Goal: Task Accomplishment & Management: Use online tool/utility

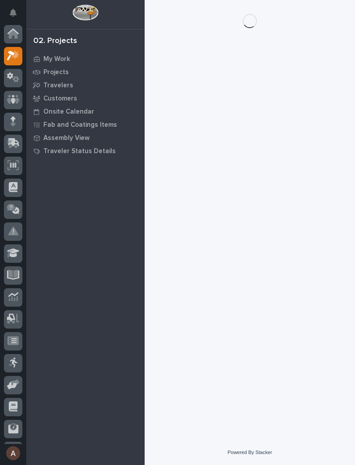
scroll to position [22, 0]
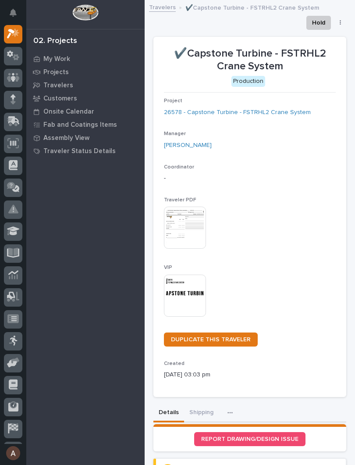
click at [185, 292] on img at bounding box center [185, 295] width 42 height 42
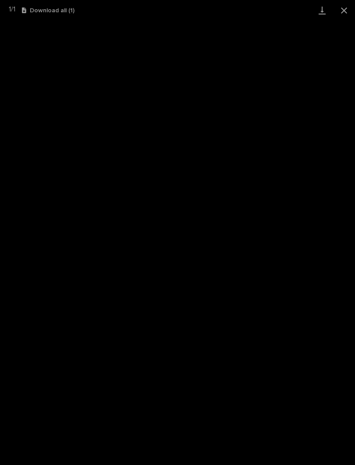
click at [316, 10] on link "Download" at bounding box center [322, 10] width 22 height 21
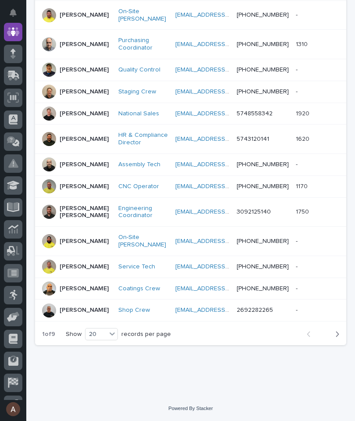
scroll to position [464, 0]
click at [337, 335] on icon "button" at bounding box center [337, 334] width 4 height 8
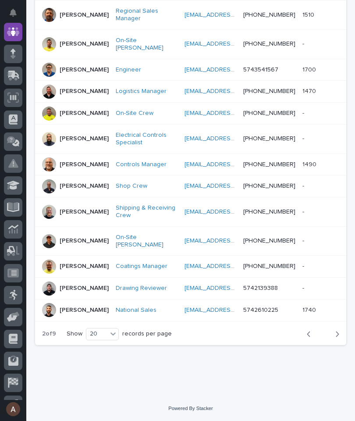
scroll to position [457, 0]
click at [341, 337] on button "Next" at bounding box center [334, 334] width 23 height 8
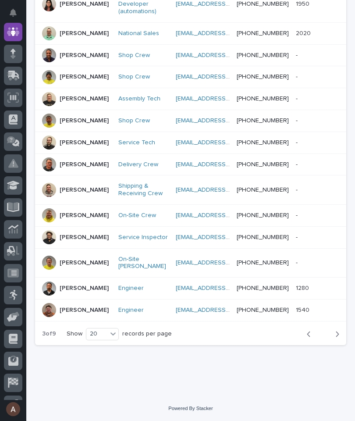
click at [334, 338] on div "button" at bounding box center [335, 334] width 7 height 8
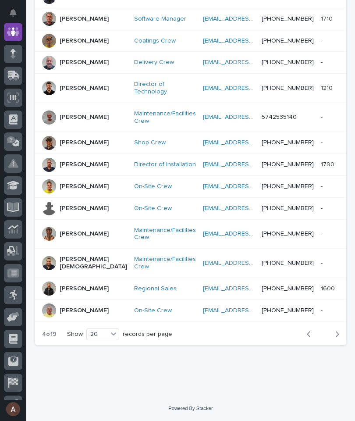
click at [337, 338] on icon "button" at bounding box center [337, 334] width 4 height 8
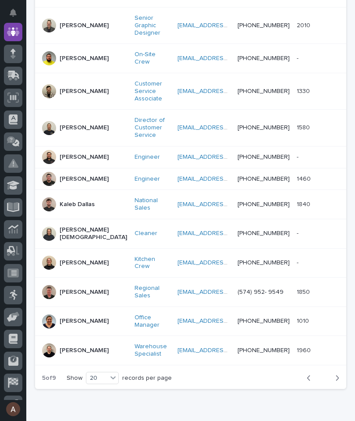
click at [342, 374] on button "Next" at bounding box center [334, 378] width 23 height 8
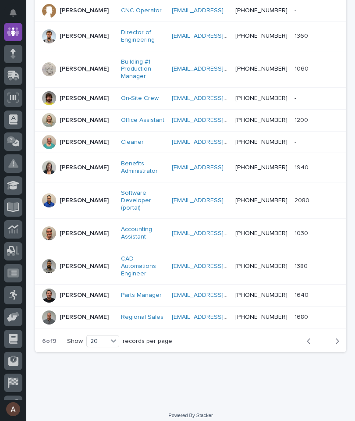
click at [338, 345] on icon "button" at bounding box center [337, 341] width 4 height 8
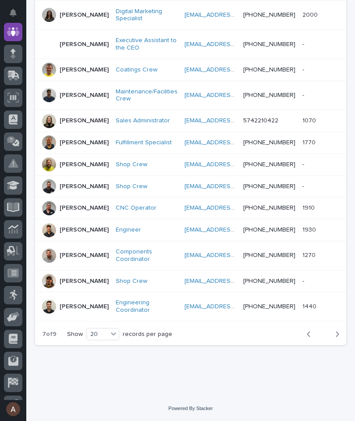
scroll to position [464, 0]
click at [340, 334] on button "Next" at bounding box center [334, 334] width 23 height 8
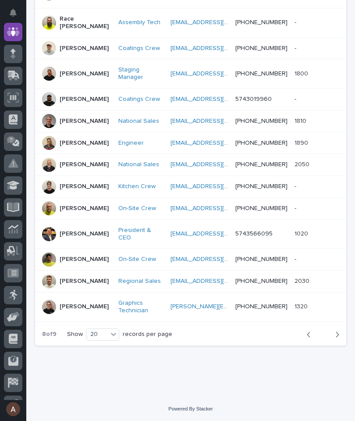
click at [340, 335] on button "Next" at bounding box center [334, 335] width 23 height 8
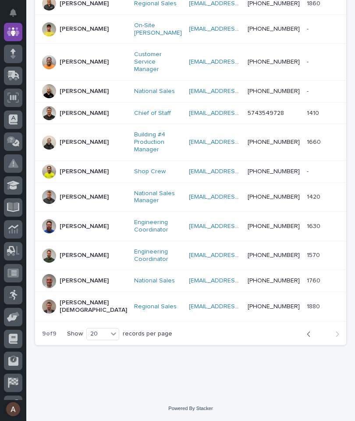
scroll to position [464, 0]
click at [17, 76] on icon at bounding box center [13, 75] width 11 height 8
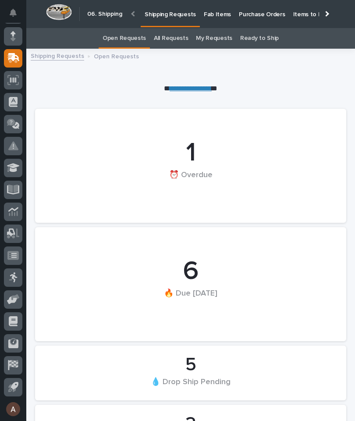
click at [219, 16] on p "Fab Items" at bounding box center [217, 9] width 27 height 18
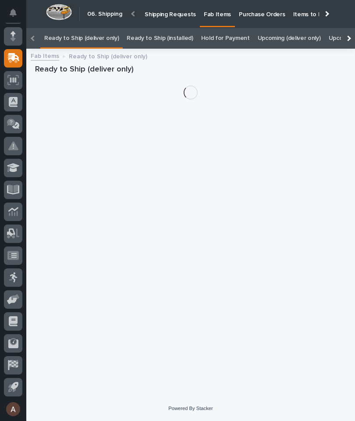
scroll to position [0, -110]
click at [349, 28] on div at bounding box center [348, 38] width 14 height 21
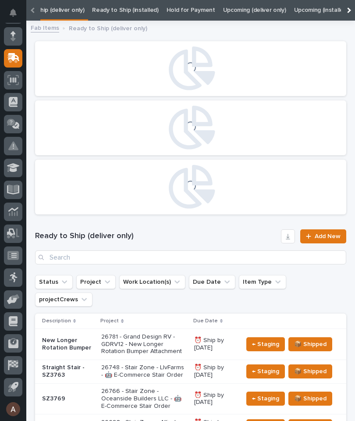
scroll to position [0, 89]
click at [334, 10] on link "All" at bounding box center [337, 10] width 6 height 21
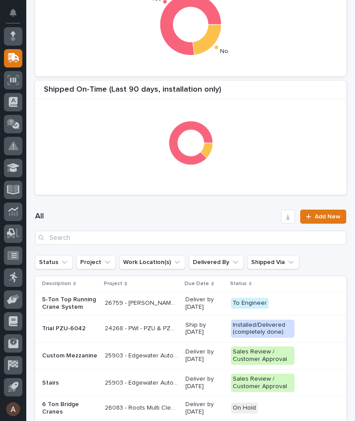
scroll to position [225, 0]
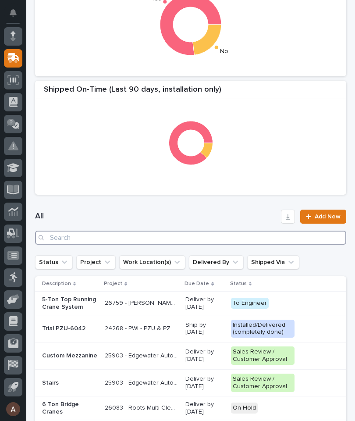
click at [201, 239] on input "Search" at bounding box center [190, 238] width 311 height 14
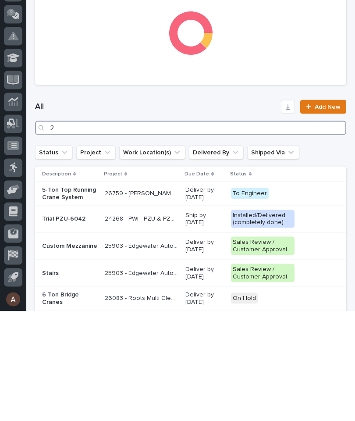
scroll to position [0, 0]
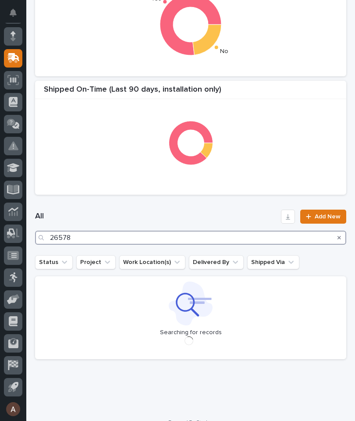
type input "26578"
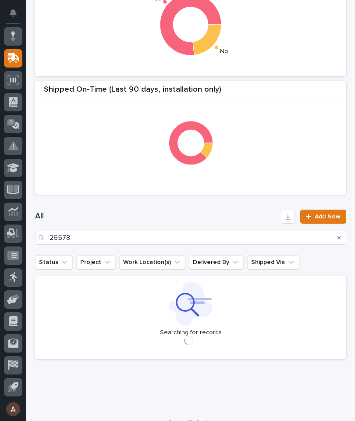
click at [227, 200] on div "All 26578 Add New" at bounding box center [190, 227] width 311 height 56
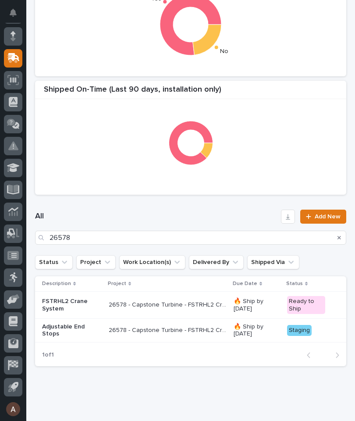
click at [75, 327] on p "Adjustable End Stops" at bounding box center [72, 330] width 60 height 15
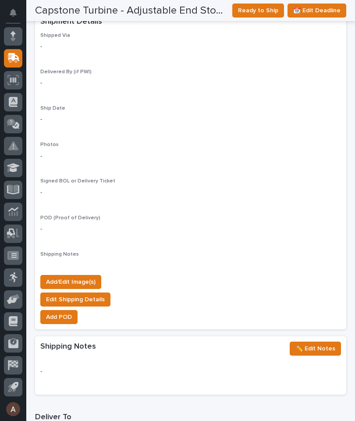
click at [75, 277] on span "Add/Edit Image(s)" at bounding box center [71, 282] width 50 height 11
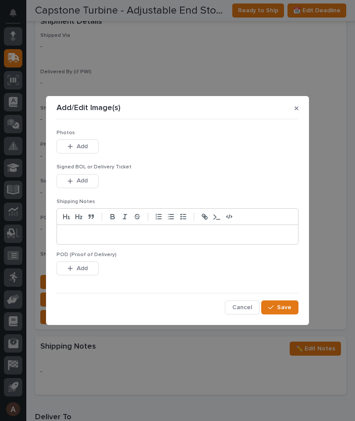
click at [80, 140] on button "Add" at bounding box center [78, 146] width 42 height 14
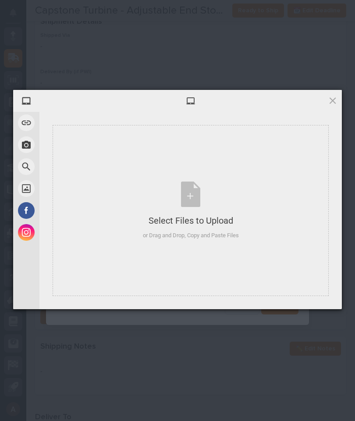
click at [263, 161] on div "Select Files to Upload or Drag and Drop, Copy and Paste Files" at bounding box center [191, 210] width 276 height 171
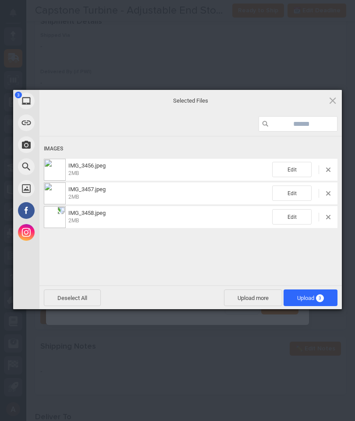
click at [322, 298] on span "3" at bounding box center [320, 298] width 8 height 8
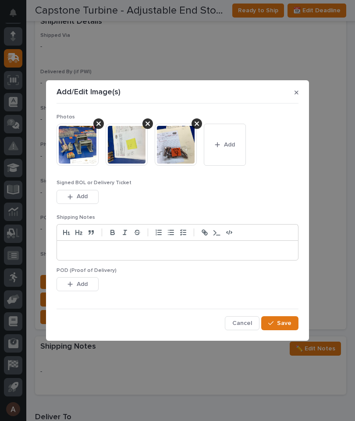
click at [294, 325] on button "Save" at bounding box center [279, 323] width 37 height 14
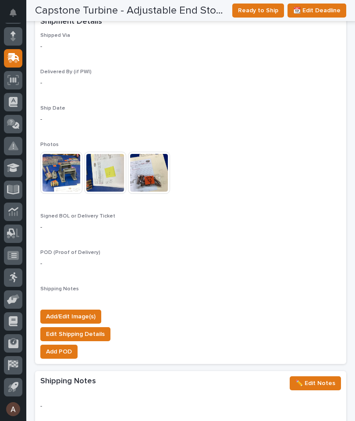
click at [262, 11] on span "Ready to Ship" at bounding box center [258, 10] width 40 height 11
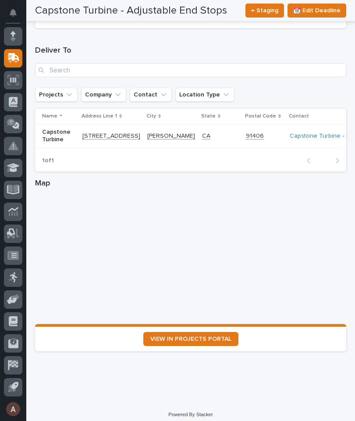
scroll to position [1095, 0]
click at [219, 336] on span "VIEW IN PROJECTS PORTAL" at bounding box center [190, 339] width 81 height 6
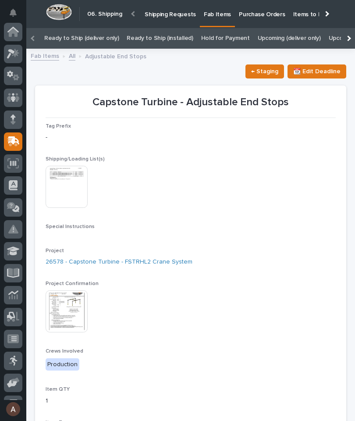
scroll to position [0, 0]
click at [12, 49] on icon at bounding box center [13, 54] width 13 height 10
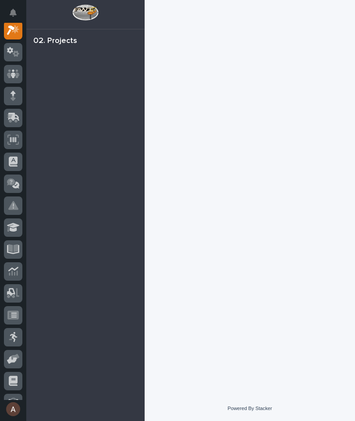
scroll to position [22, 0]
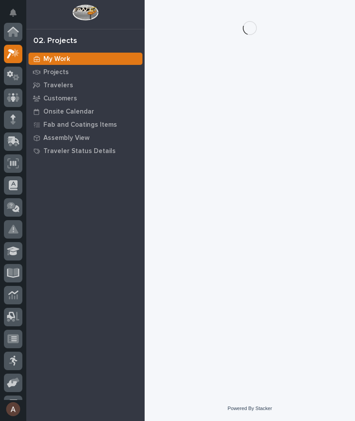
scroll to position [22, 0]
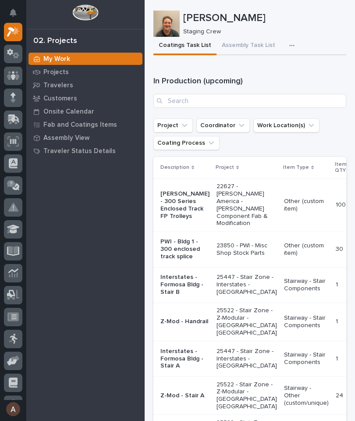
click at [289, 43] on icon "button" at bounding box center [291, 46] width 5 height 6
click at [285, 71] on button "Staging Task List" at bounding box center [266, 69] width 58 height 15
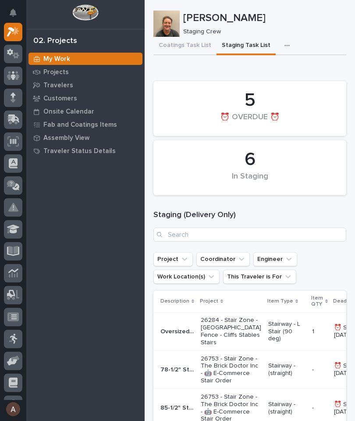
scroll to position [0, 0]
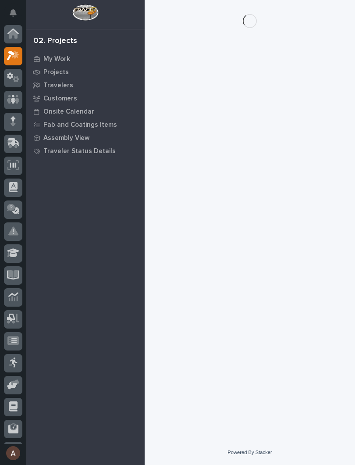
scroll to position [22, 0]
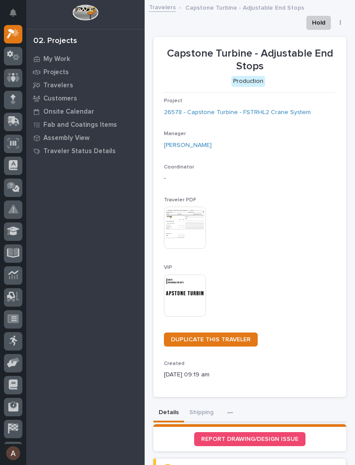
click at [196, 286] on img at bounding box center [185, 295] width 42 height 42
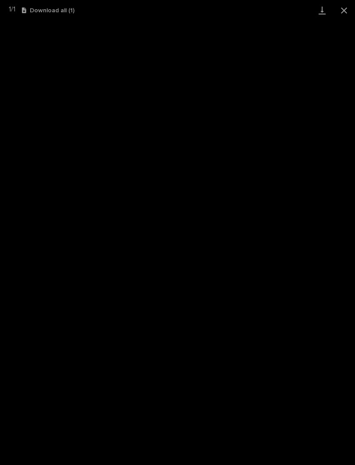
click at [324, 10] on link "Download" at bounding box center [322, 10] width 22 height 21
